Goal: Task Accomplishment & Management: Manage account settings

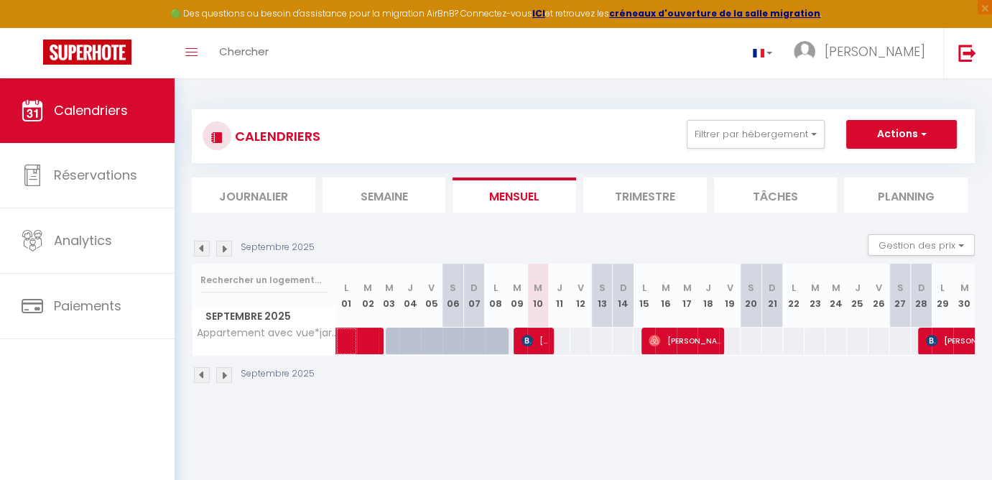
click at [375, 342] on span at bounding box center [384, 341] width 66 height 27
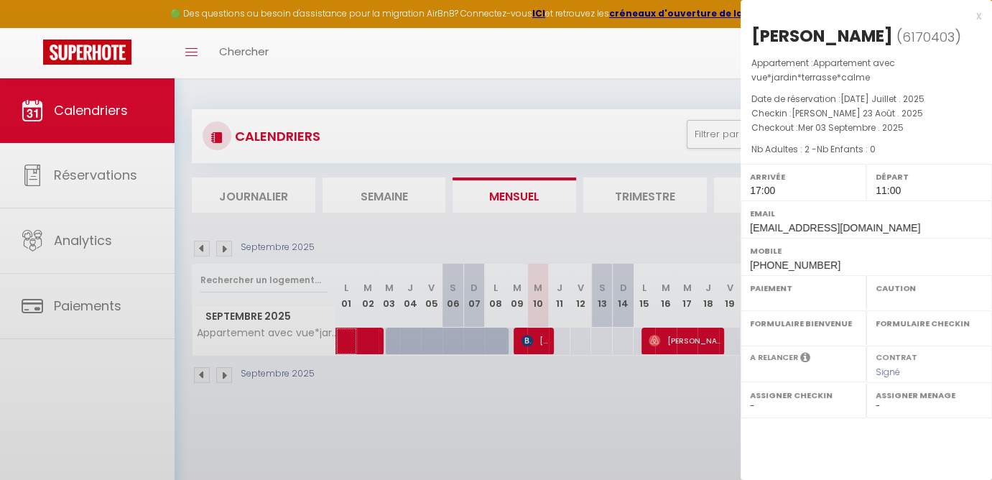
select select "OK"
select select "1"
select select "0"
select select "1"
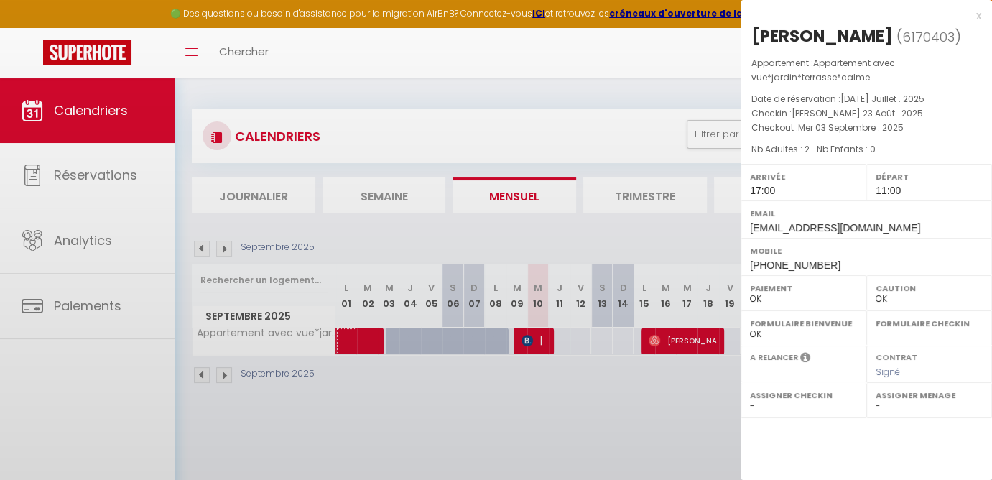
select select
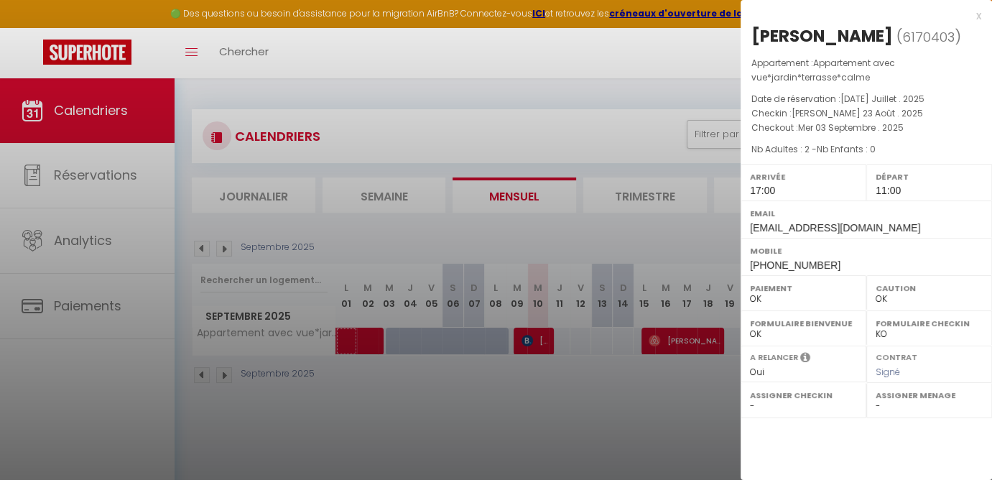
select select "28455"
click at [666, 407] on div at bounding box center [496, 240] width 992 height 480
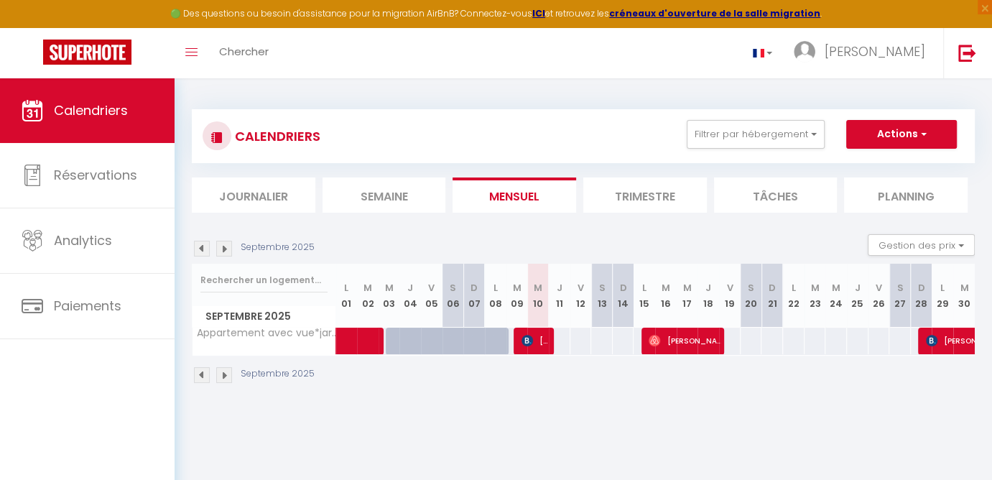
click at [952, 342] on span "[PERSON_NAME]" at bounding box center [992, 340] width 132 height 27
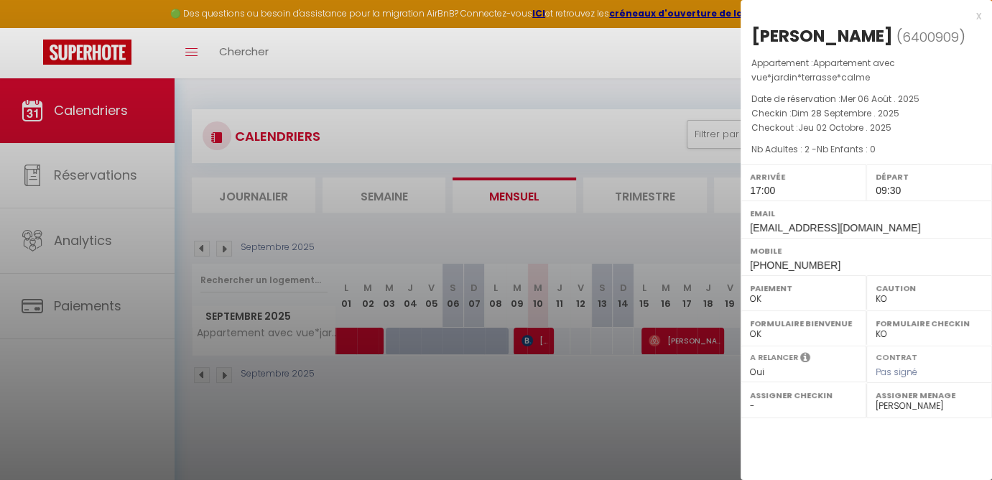
click at [664, 414] on div at bounding box center [496, 240] width 992 height 480
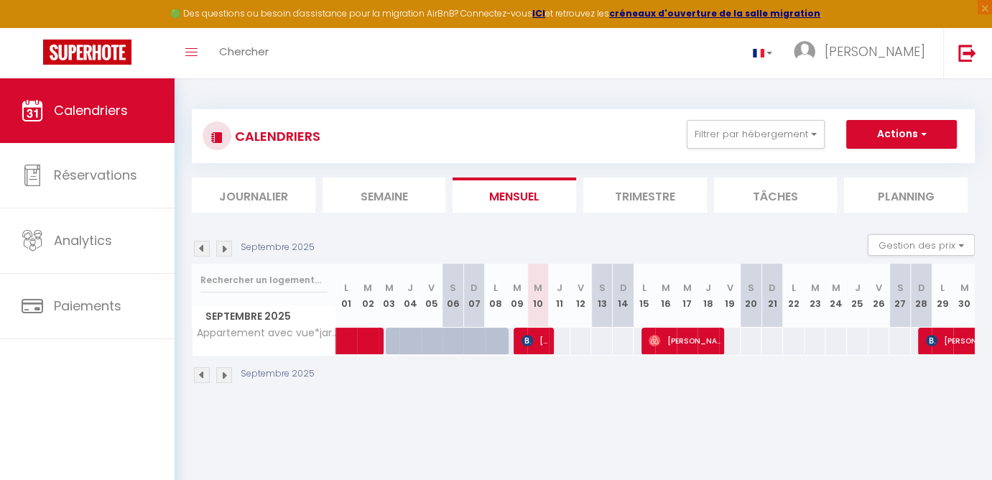
click at [536, 342] on span "[PERSON_NAME]" at bounding box center [535, 340] width 29 height 27
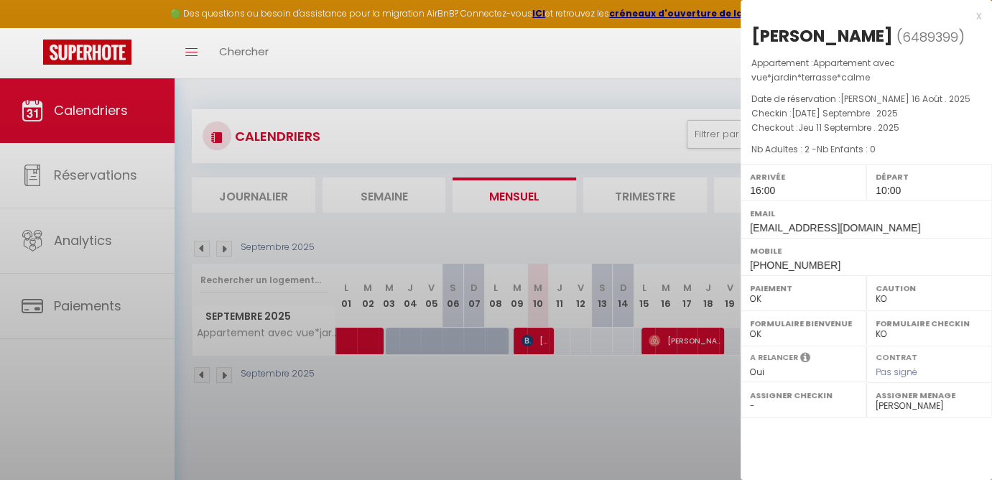
select select "OK"
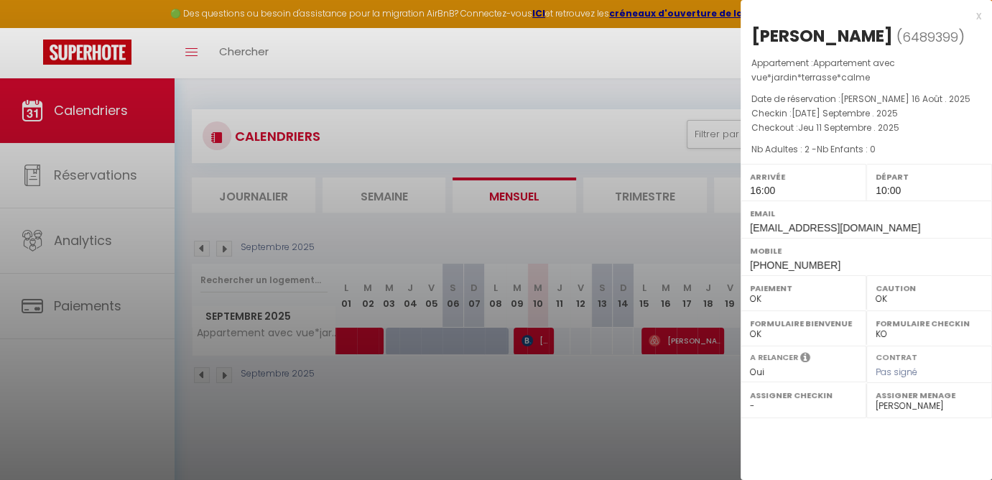
drag, startPoint x: 523, startPoint y: 420, endPoint x: 566, endPoint y: 407, distance: 45.2
click at [523, 419] on div at bounding box center [496, 240] width 992 height 480
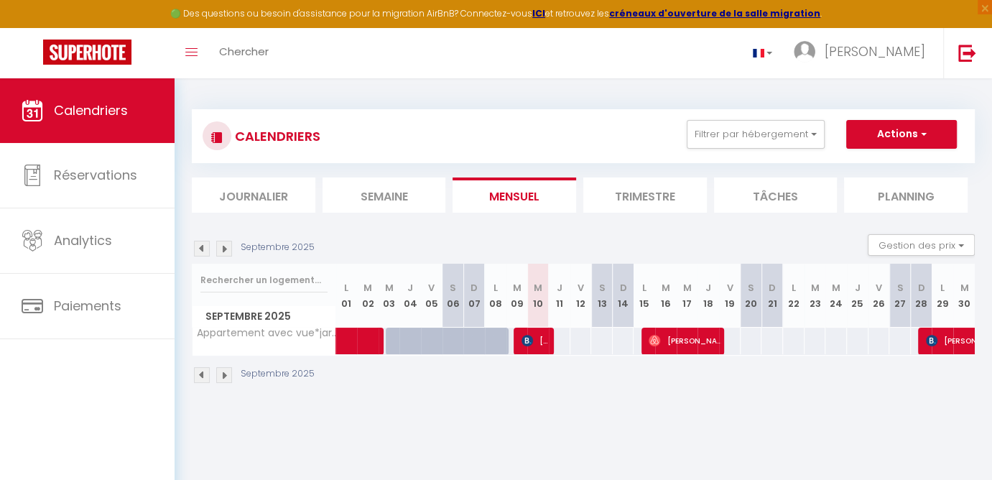
click at [683, 345] on span "[PERSON_NAME]" at bounding box center [685, 340] width 72 height 27
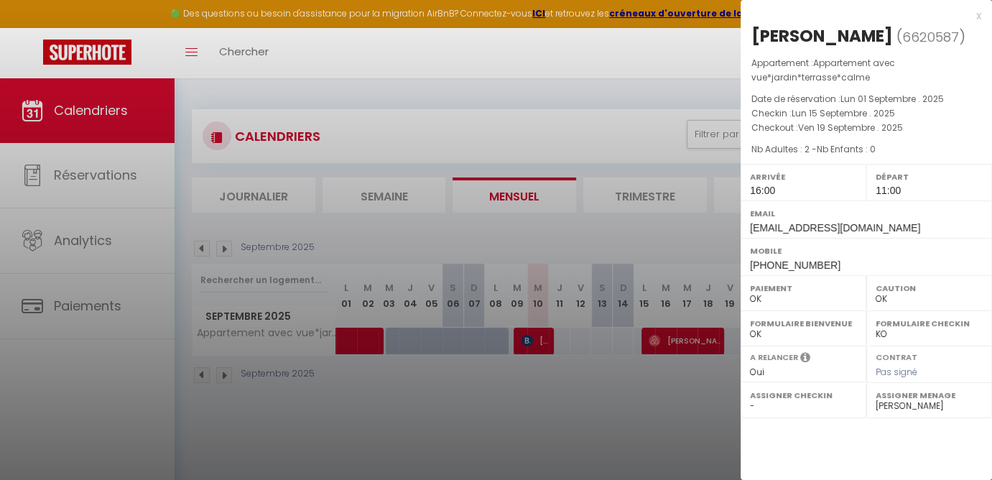
drag, startPoint x: 754, startPoint y: 36, endPoint x: 890, endPoint y: 41, distance: 135.8
click at [890, 41] on div "[PERSON_NAME]" at bounding box center [821, 35] width 141 height 23
copy div "[PERSON_NAME]"
click at [679, 410] on div at bounding box center [496, 240] width 992 height 480
